Goal: Task Accomplishment & Management: Manage account settings

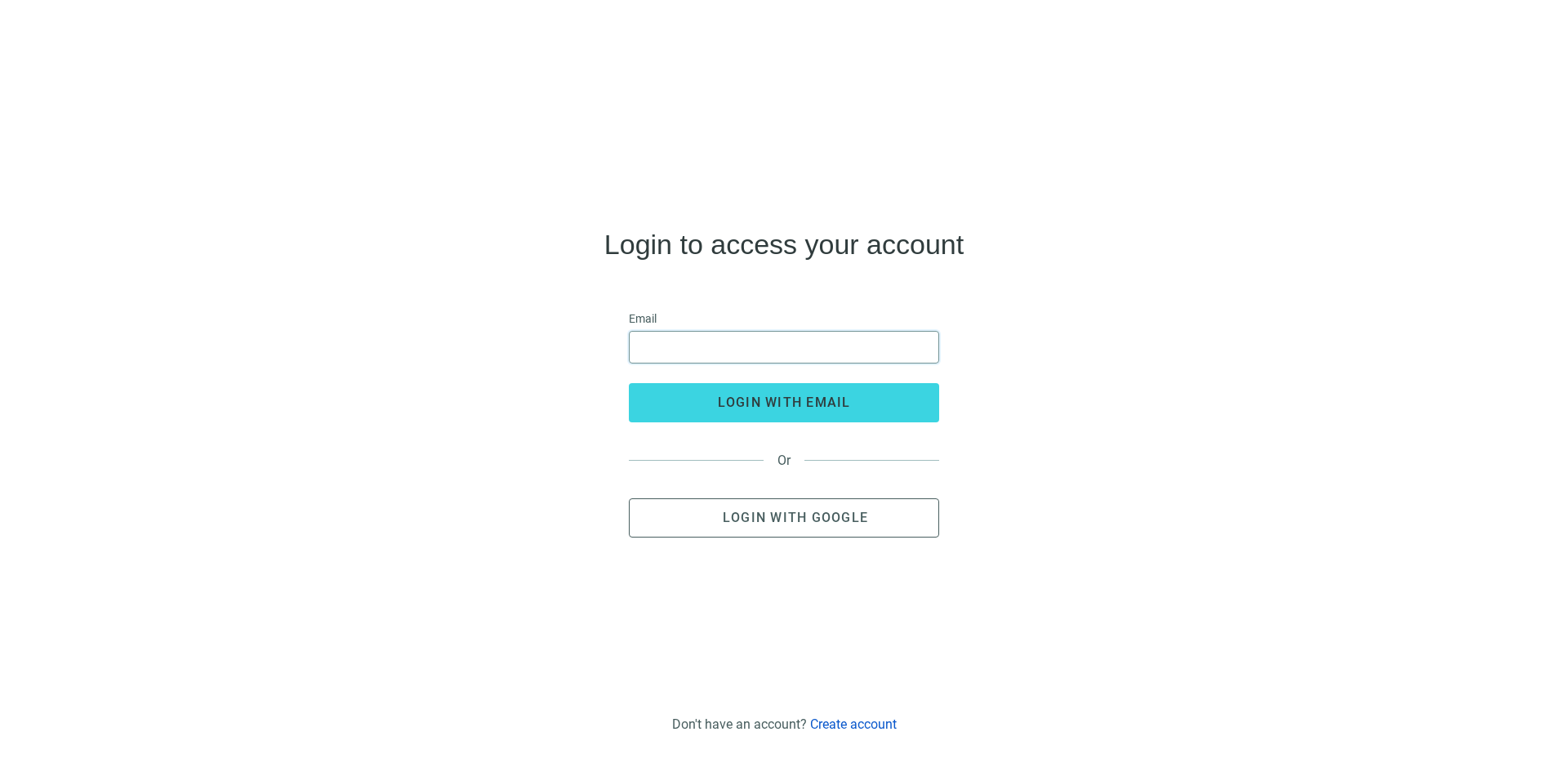
click at [717, 347] on input "email" at bounding box center [784, 347] width 289 height 31
type input "**********"
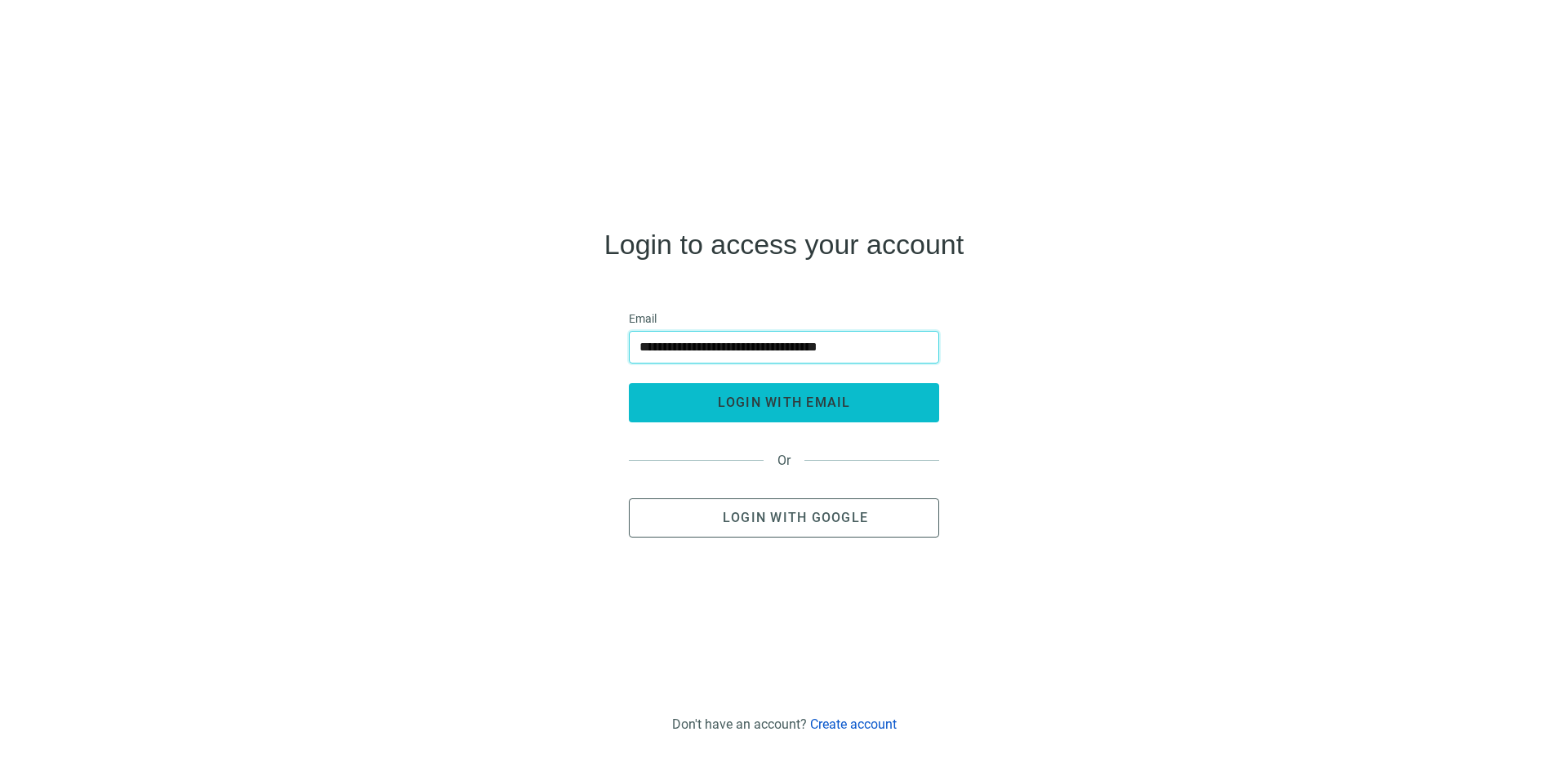
click at [788, 406] on span "login with email" at bounding box center [784, 402] width 133 height 16
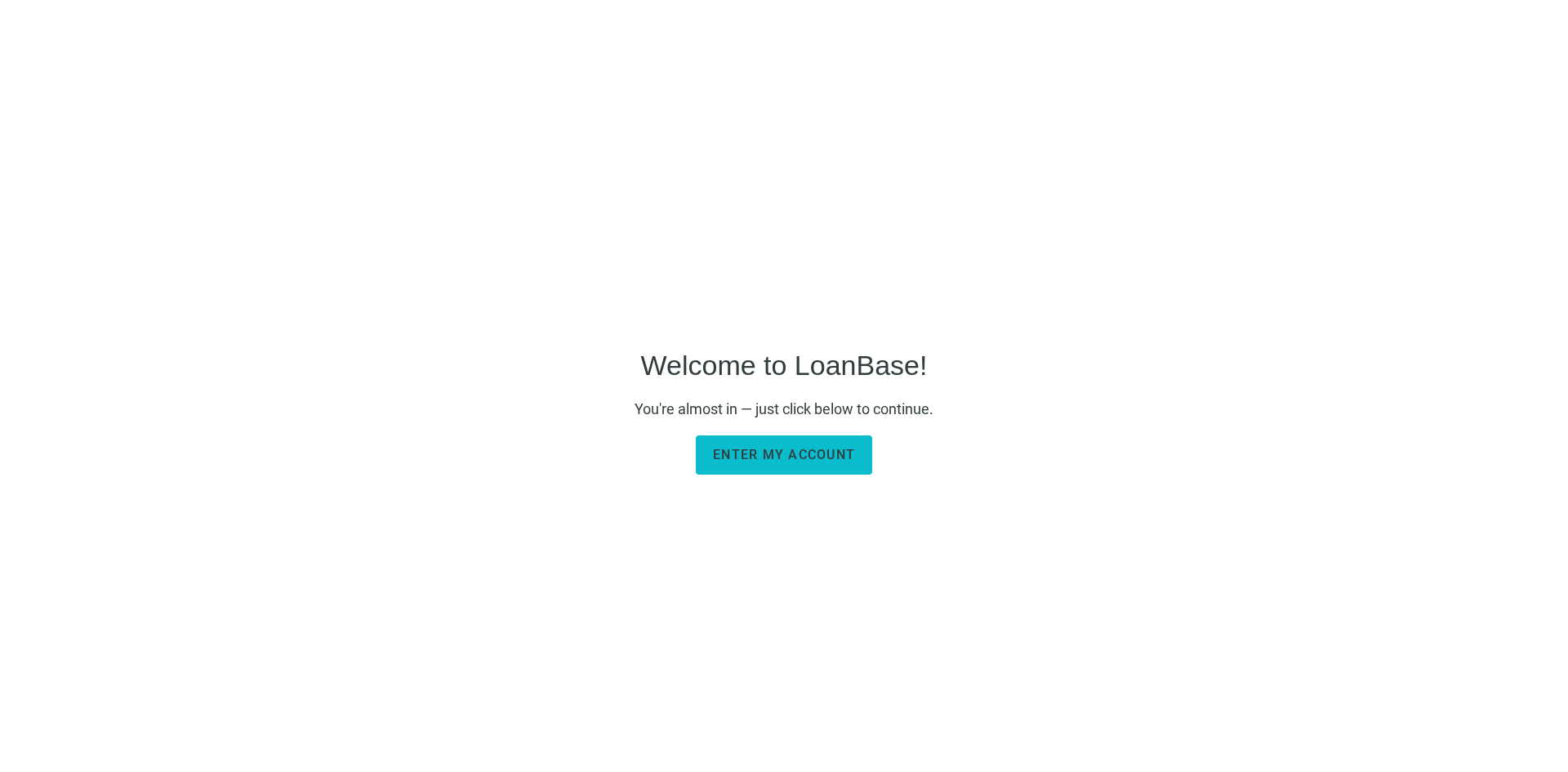
click at [805, 453] on span "Enter my account" at bounding box center [784, 454] width 142 height 16
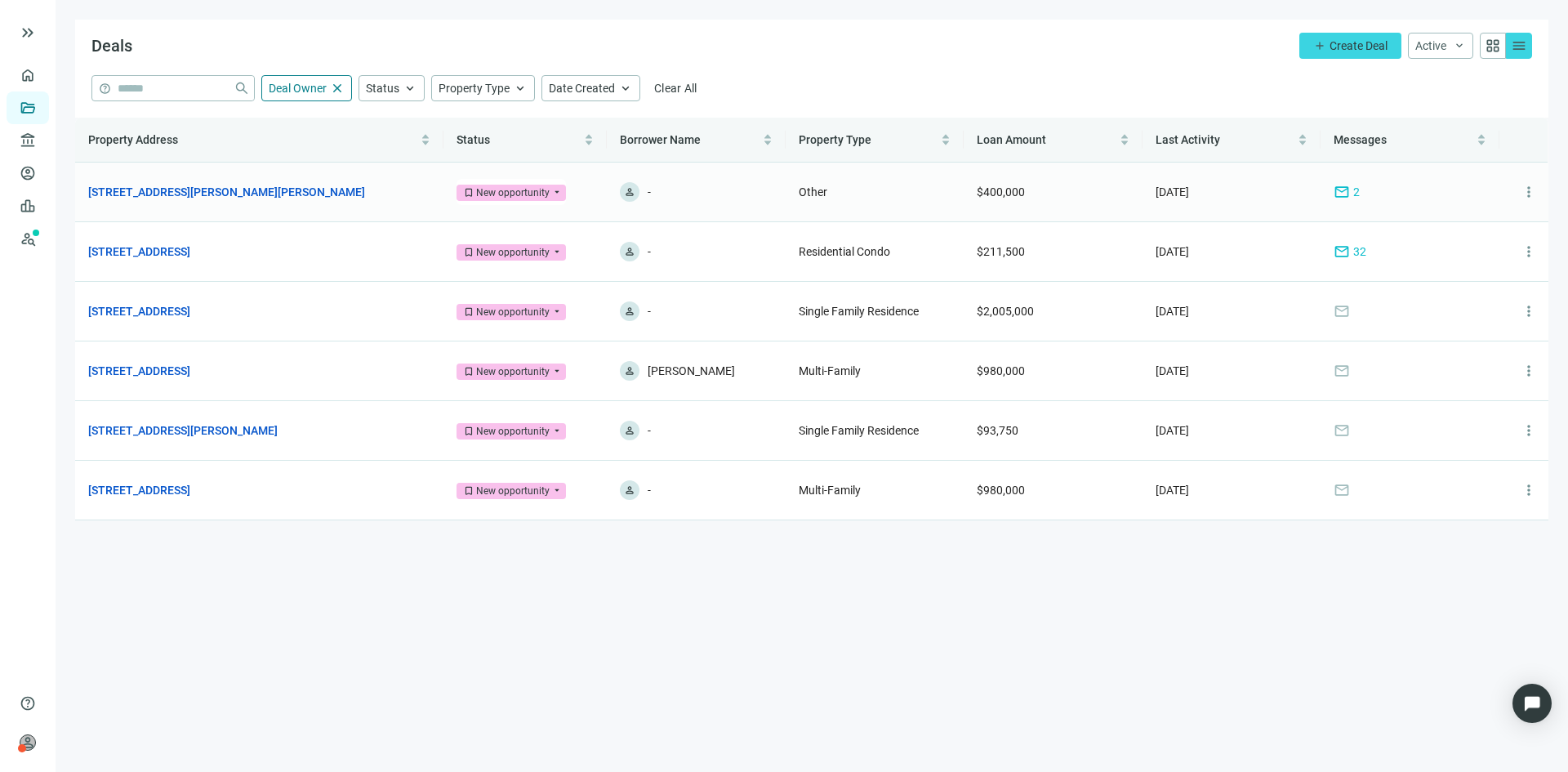
click at [489, 190] on div "New opportunity" at bounding box center [513, 193] width 74 height 17
click at [267, 185] on link "[STREET_ADDRESS][PERSON_NAME][PERSON_NAME]" at bounding box center [226, 192] width 277 height 18
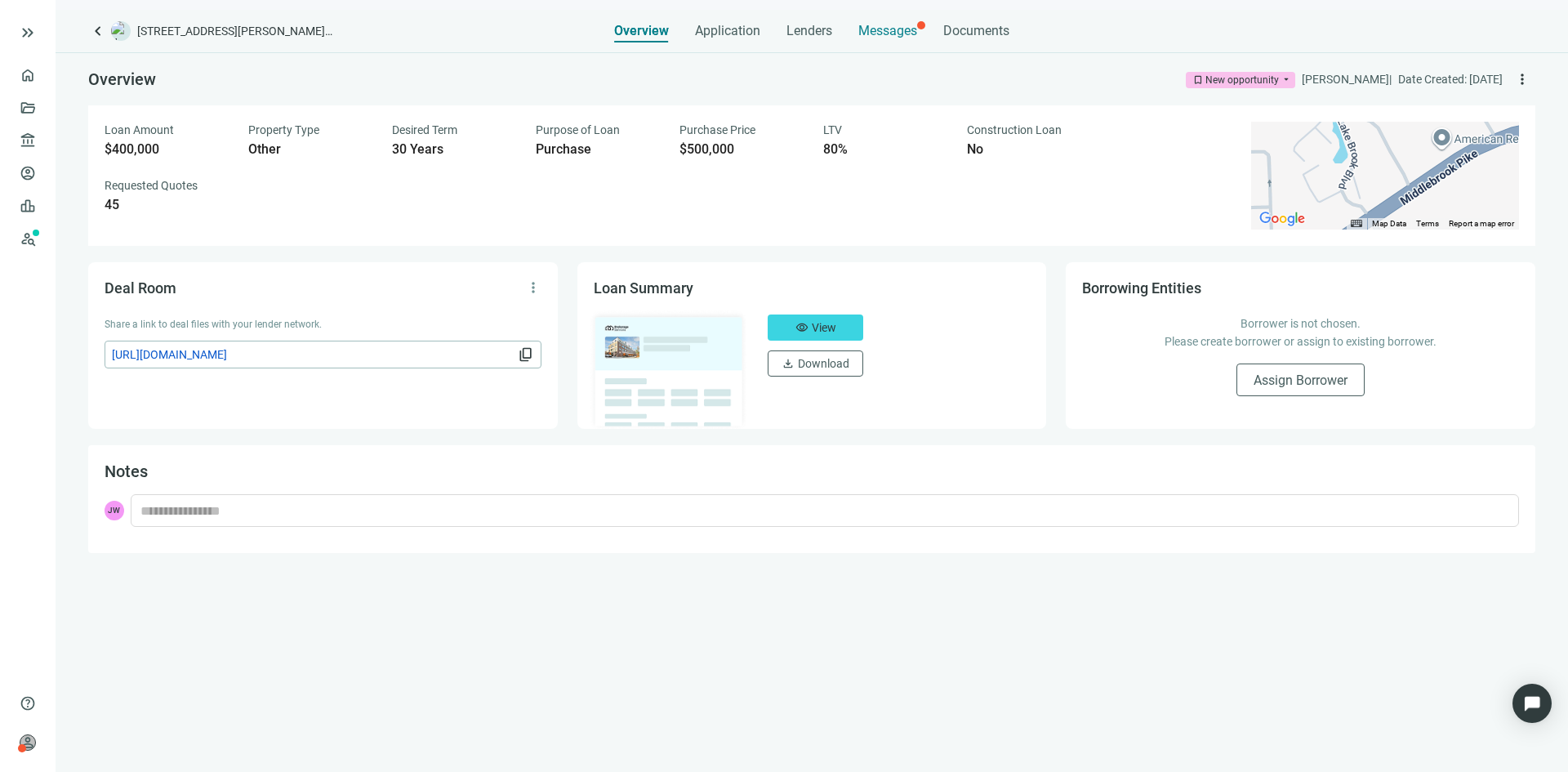
click at [895, 29] on span "Messages" at bounding box center [888, 30] width 59 height 16
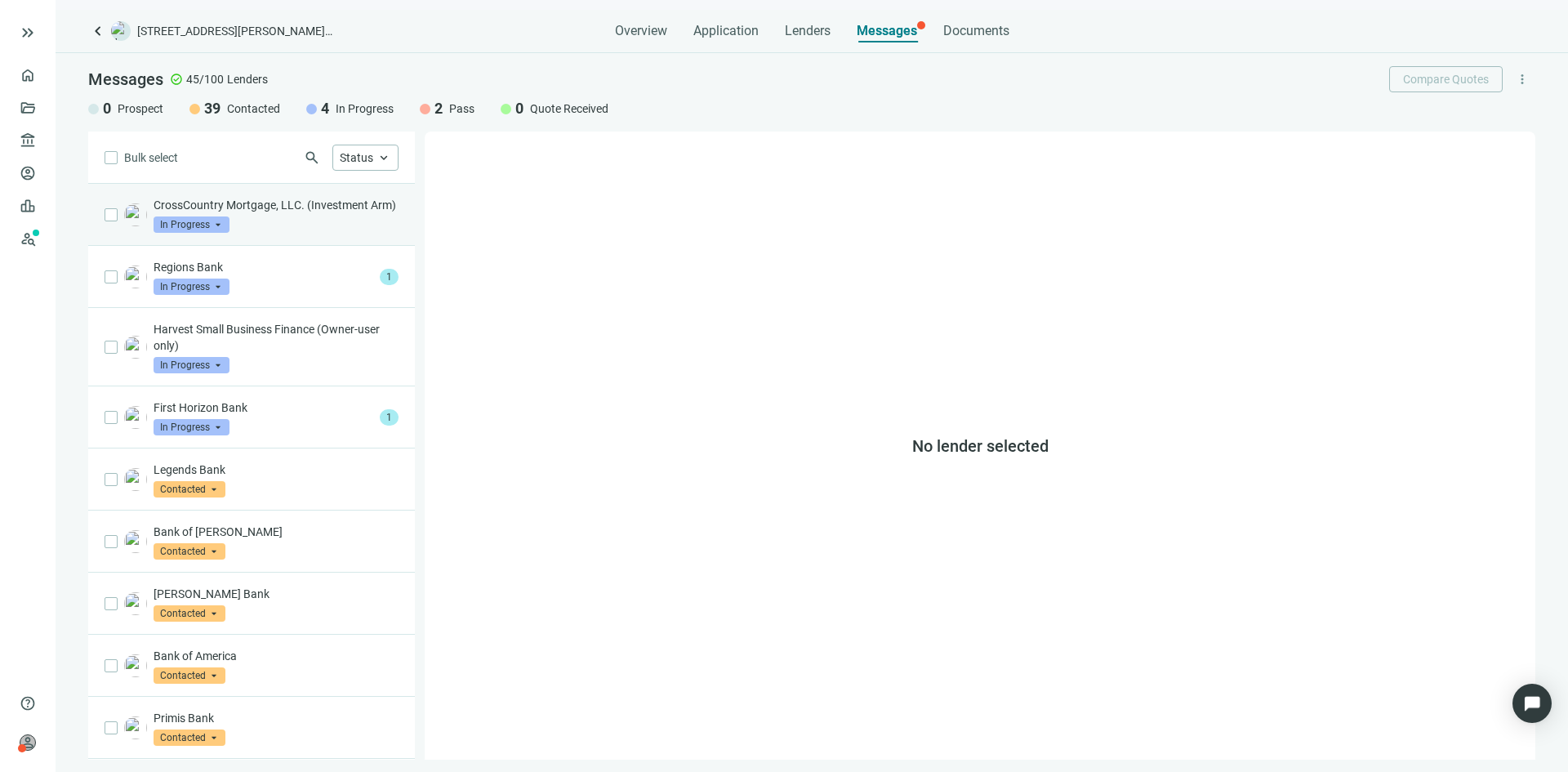
click at [227, 202] on p "CrossCountry Mortgage, LLC. (Investment Arm)" at bounding box center [276, 205] width 245 height 17
